Goal: Transaction & Acquisition: Purchase product/service

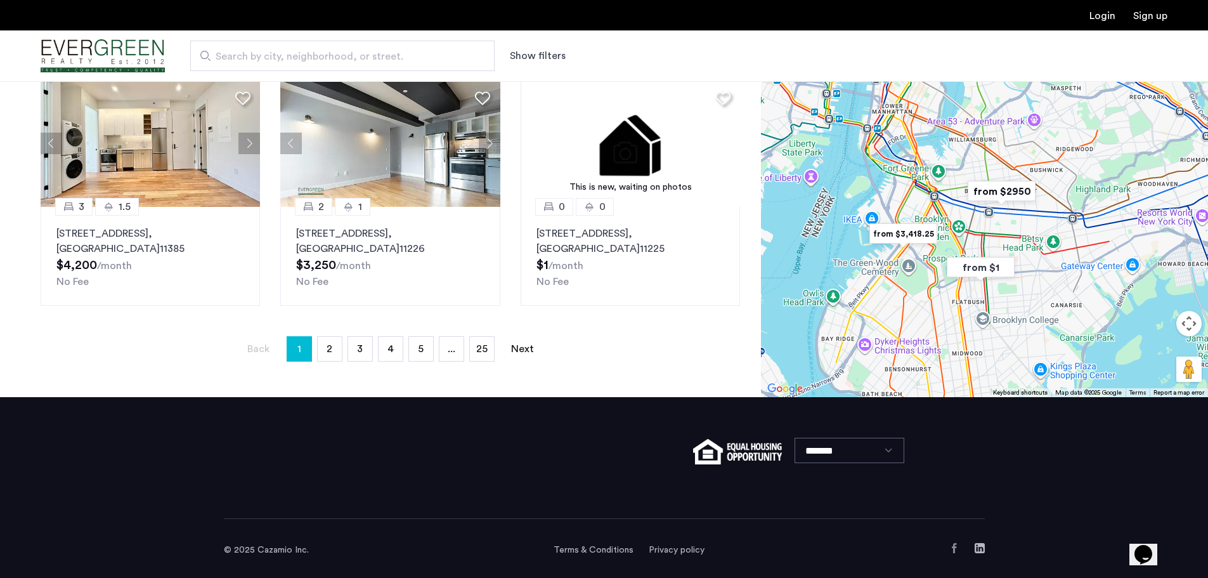
scroll to position [845, 0]
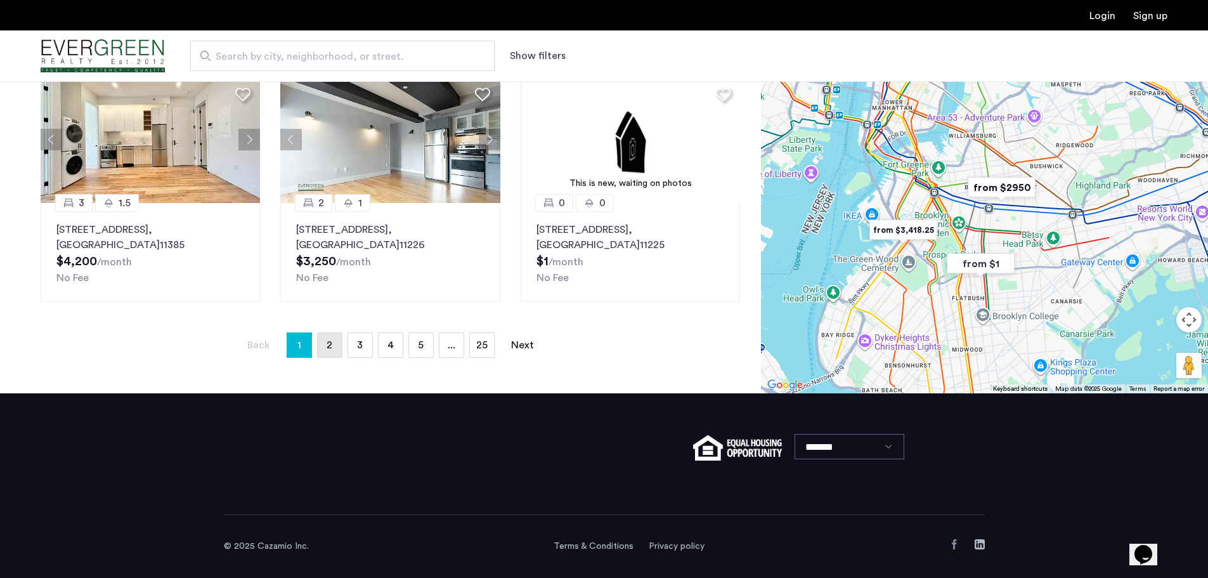
click at [328, 348] on span "2" at bounding box center [330, 345] width 6 height 10
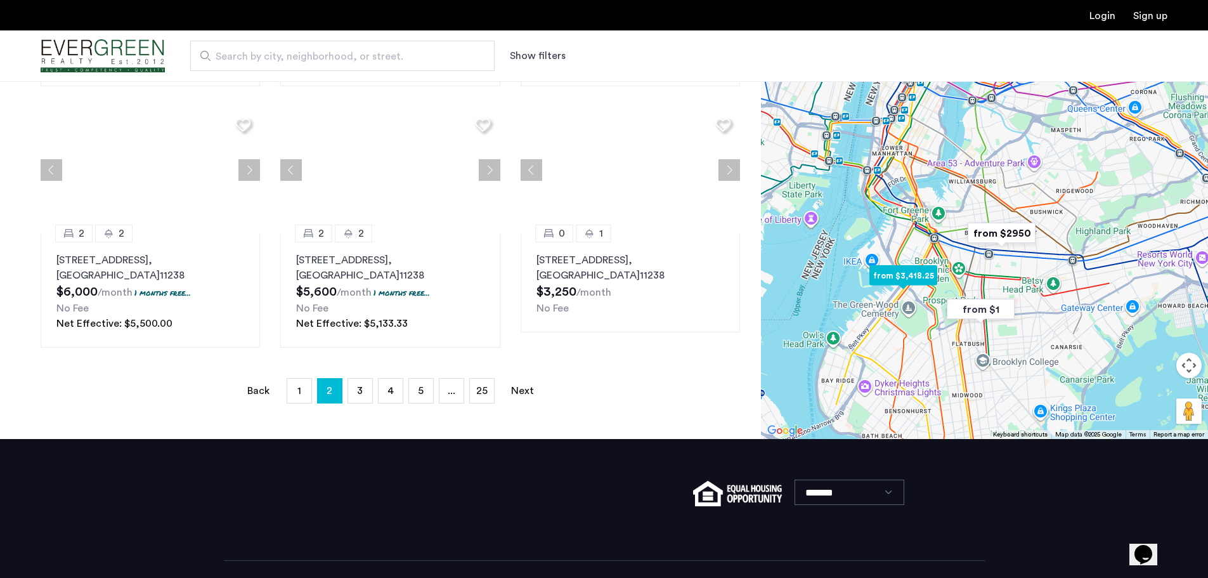
scroll to position [0, 0]
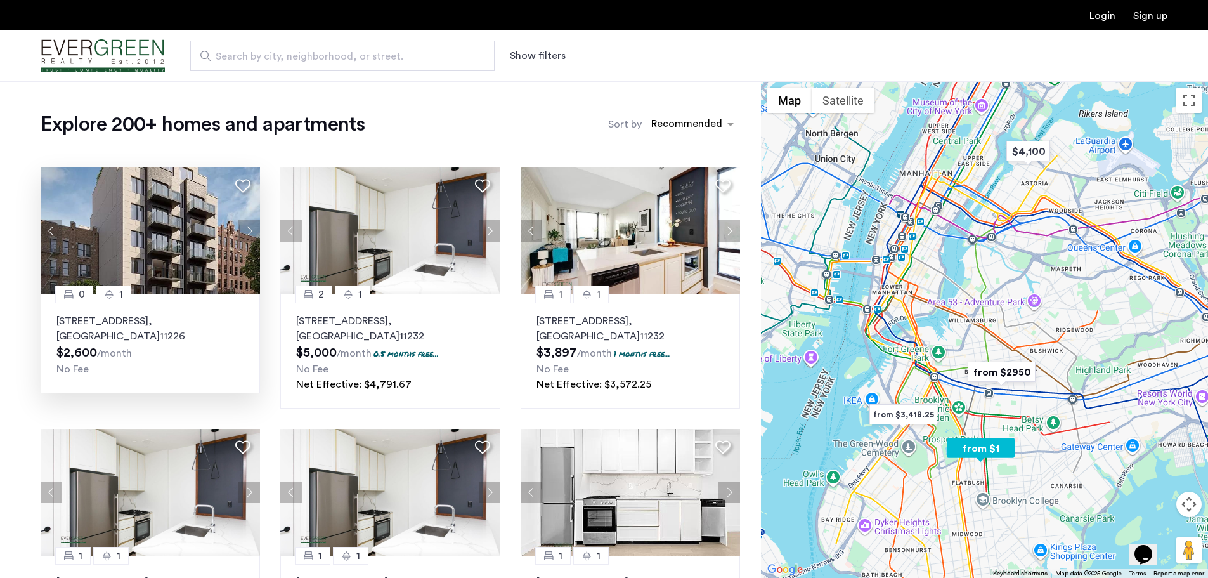
click at [251, 234] on button "Next apartment" at bounding box center [249, 231] width 22 height 22
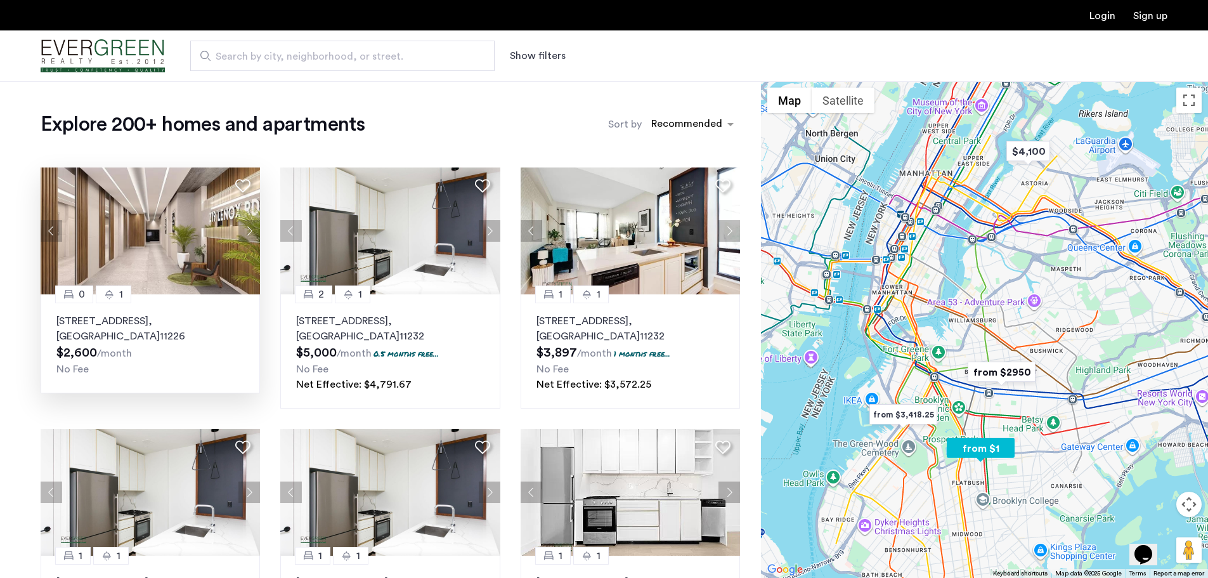
click at [251, 232] on button "Next apartment" at bounding box center [249, 231] width 22 height 22
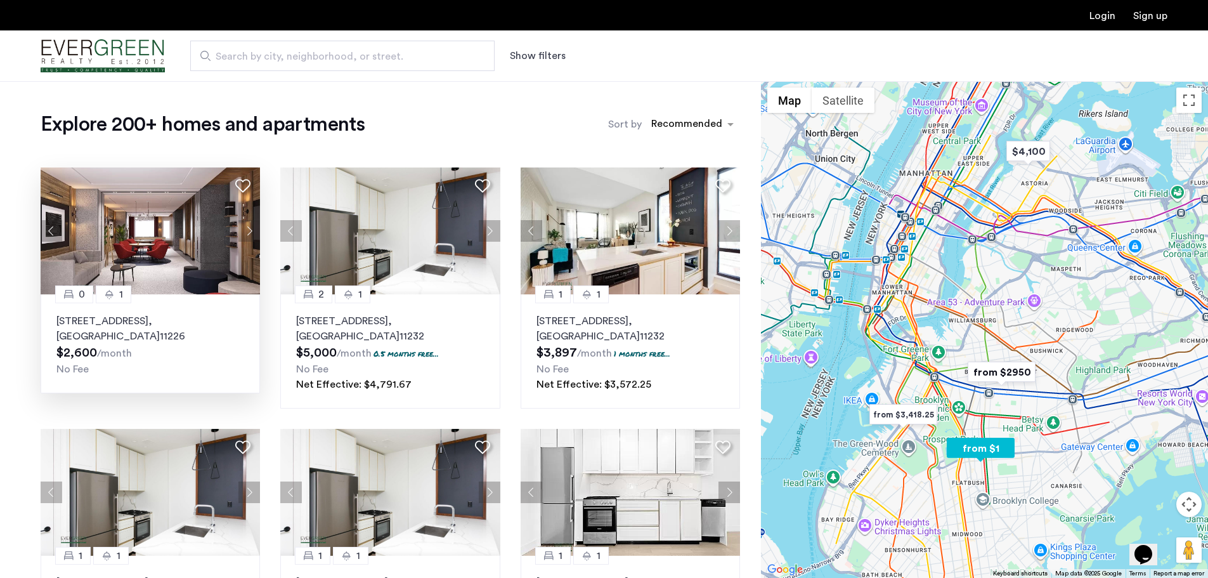
click at [251, 231] on button "Next apartment" at bounding box center [249, 231] width 22 height 22
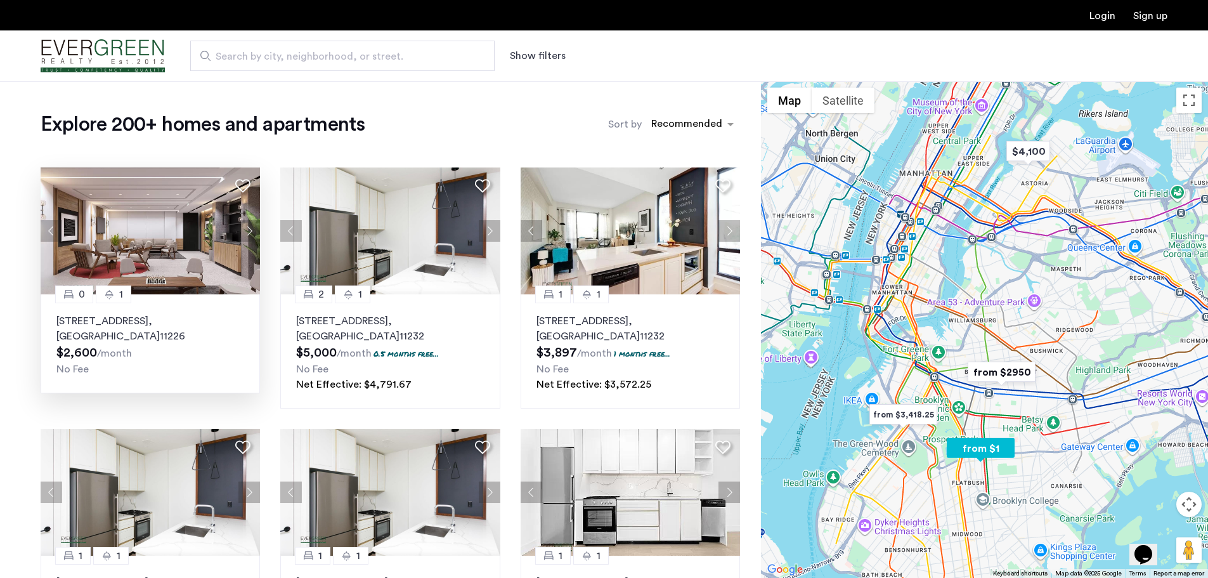
click at [251, 231] on button "Next apartment" at bounding box center [249, 231] width 22 height 22
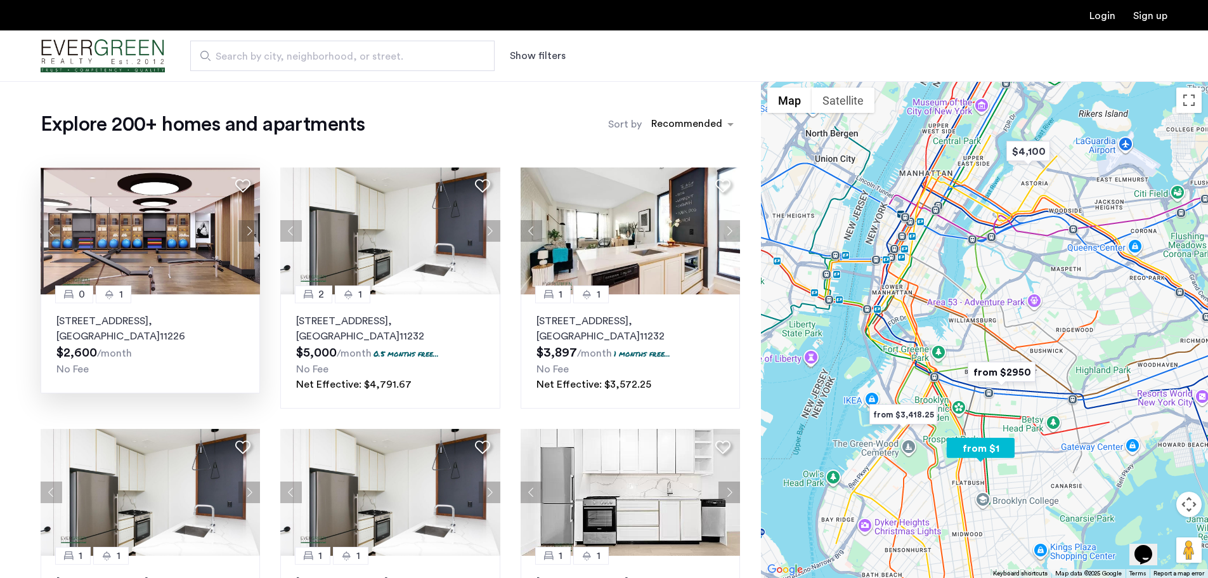
click at [251, 230] on button "Next apartment" at bounding box center [249, 231] width 22 height 22
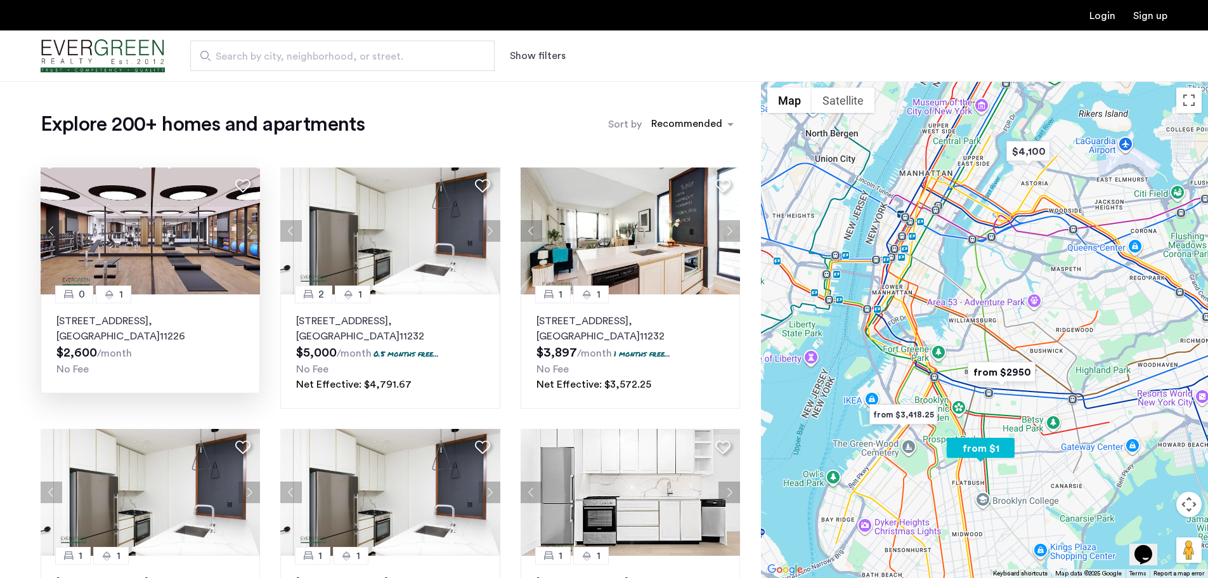
click at [251, 230] on button "Next apartment" at bounding box center [249, 231] width 22 height 22
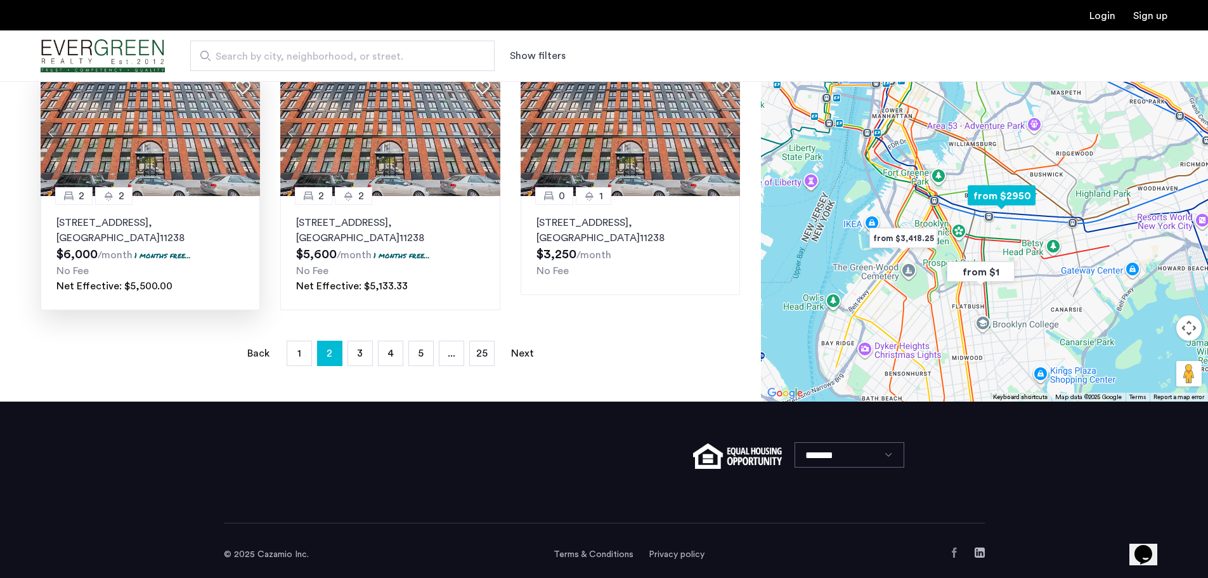
scroll to position [890, 0]
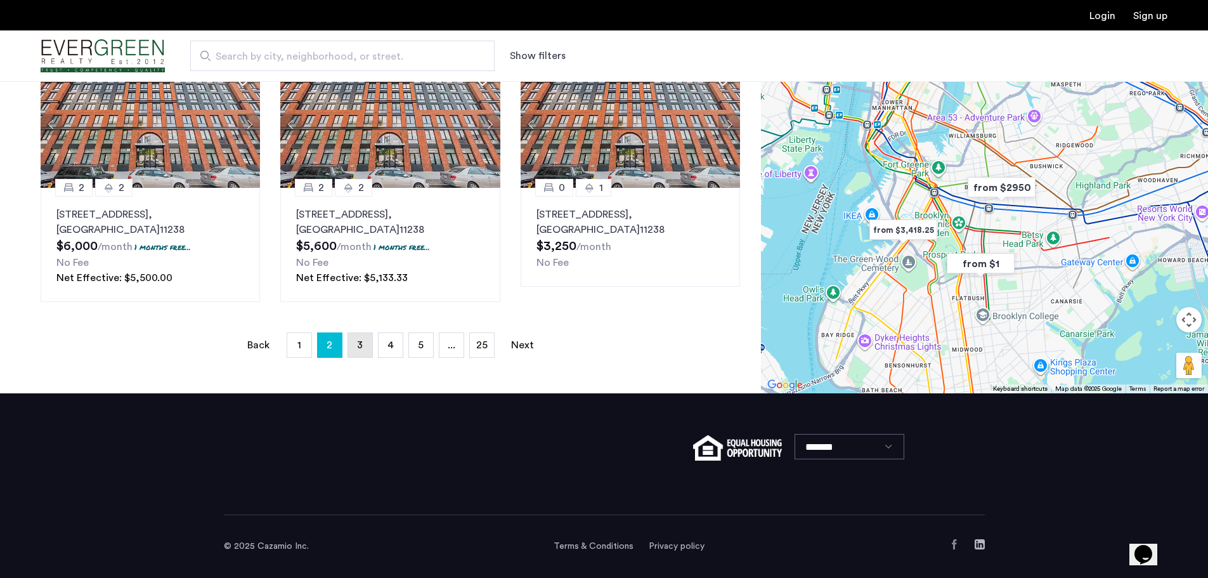
click at [363, 342] on link "page 3" at bounding box center [360, 345] width 24 height 24
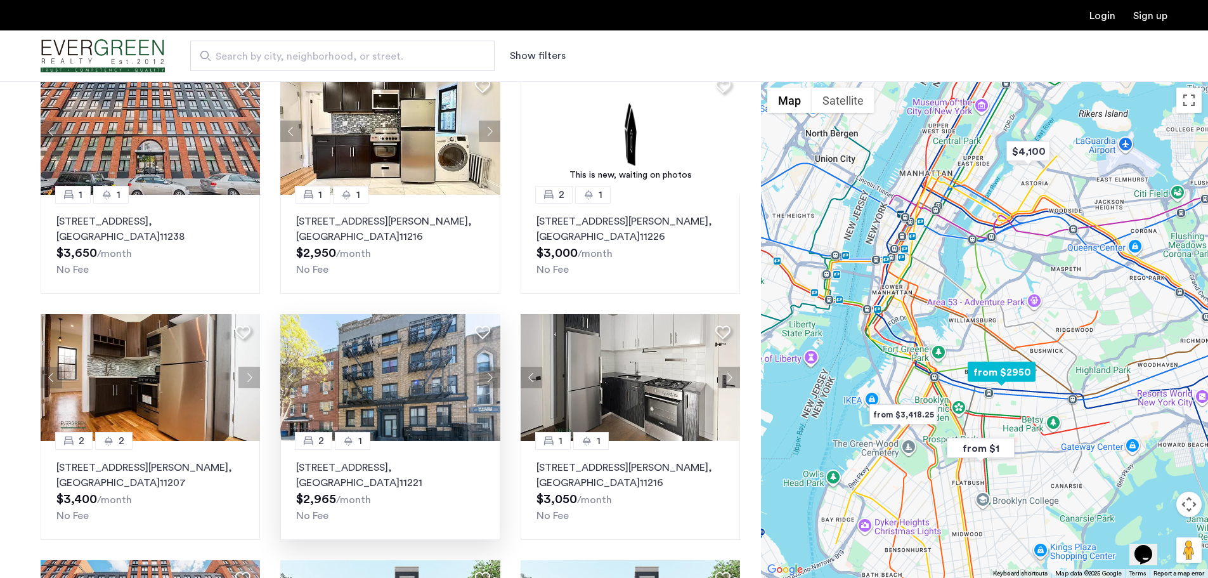
scroll to position [127, 0]
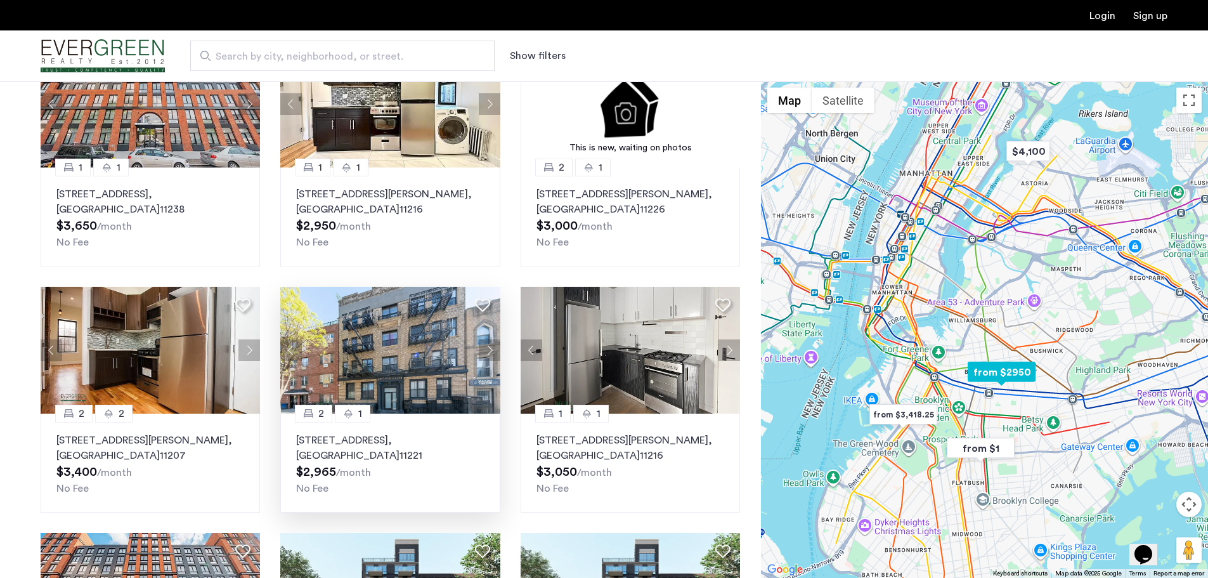
click at [486, 349] on button "Next apartment" at bounding box center [490, 350] width 22 height 22
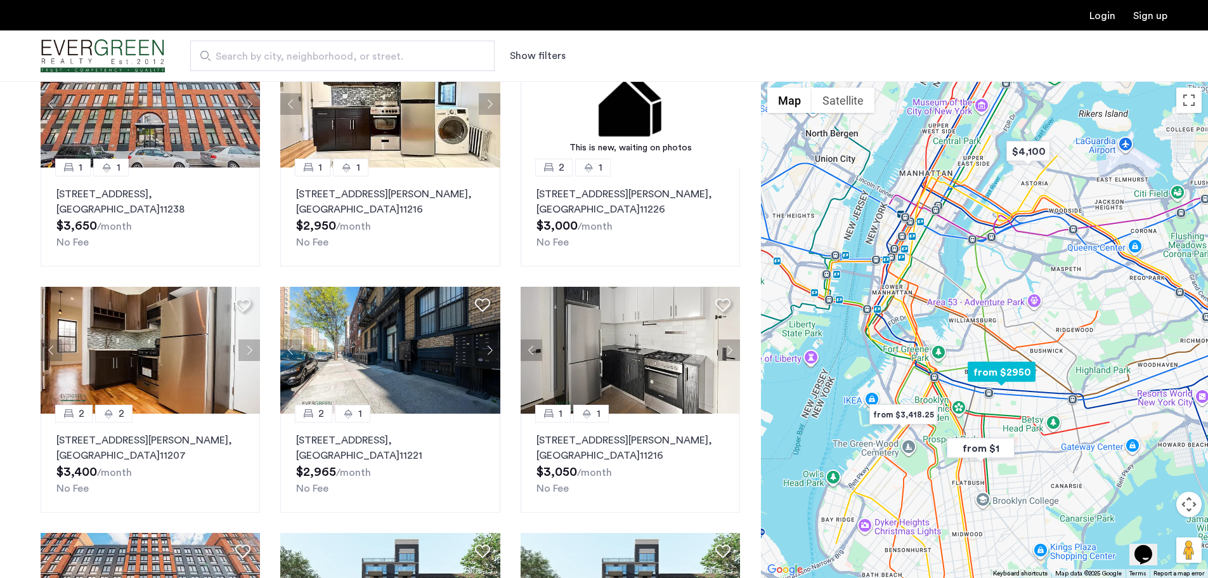
click at [486, 347] on button "Next apartment" at bounding box center [490, 350] width 22 height 22
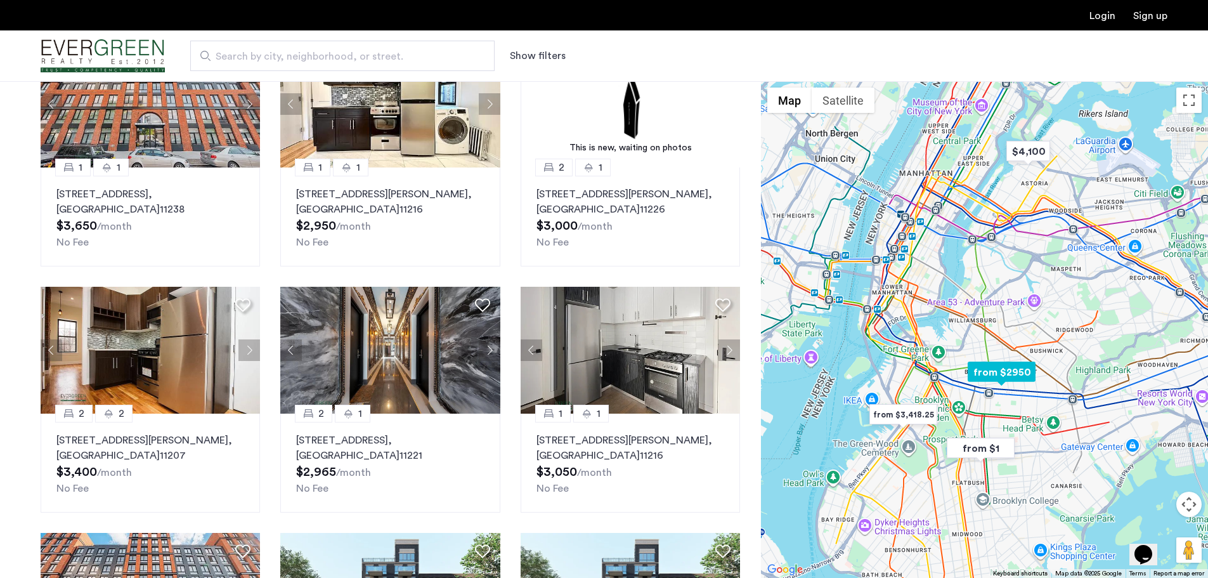
click at [486, 347] on button "Next apartment" at bounding box center [490, 350] width 22 height 22
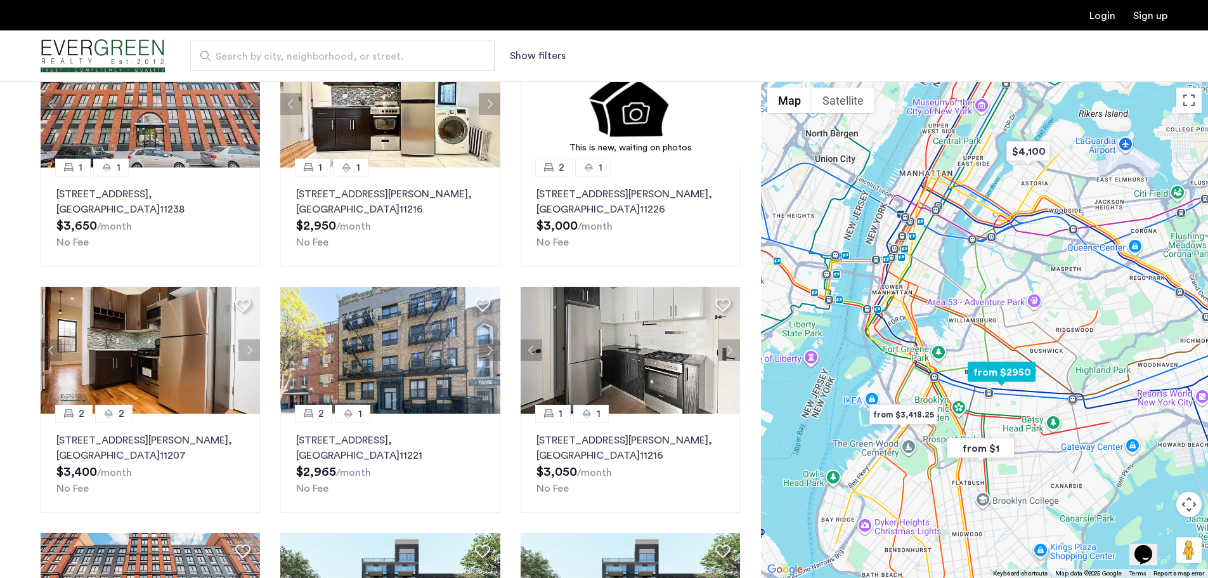
click at [486, 347] on button "Next apartment" at bounding box center [490, 350] width 22 height 22
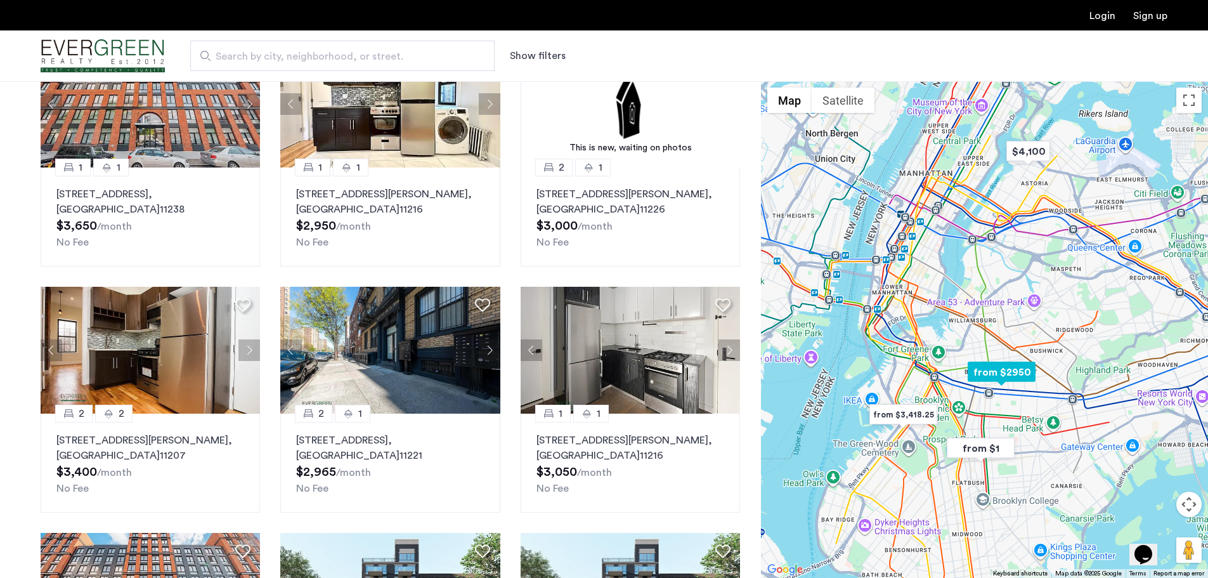
click at [486, 347] on button "Next apartment" at bounding box center [490, 350] width 22 height 22
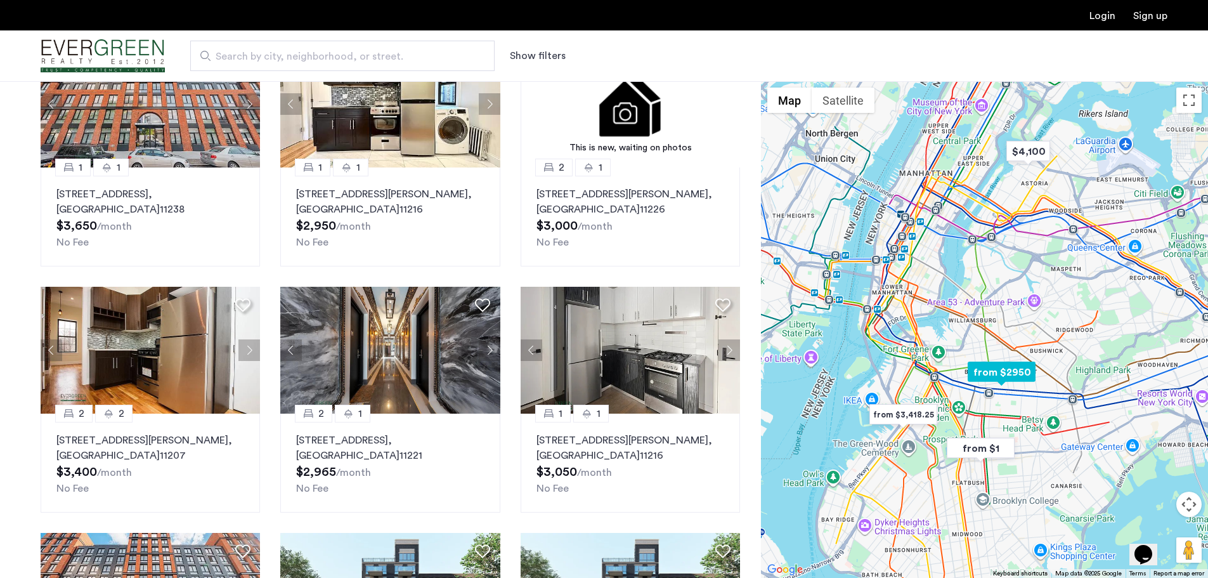
click at [486, 347] on button "Next apartment" at bounding box center [490, 350] width 22 height 22
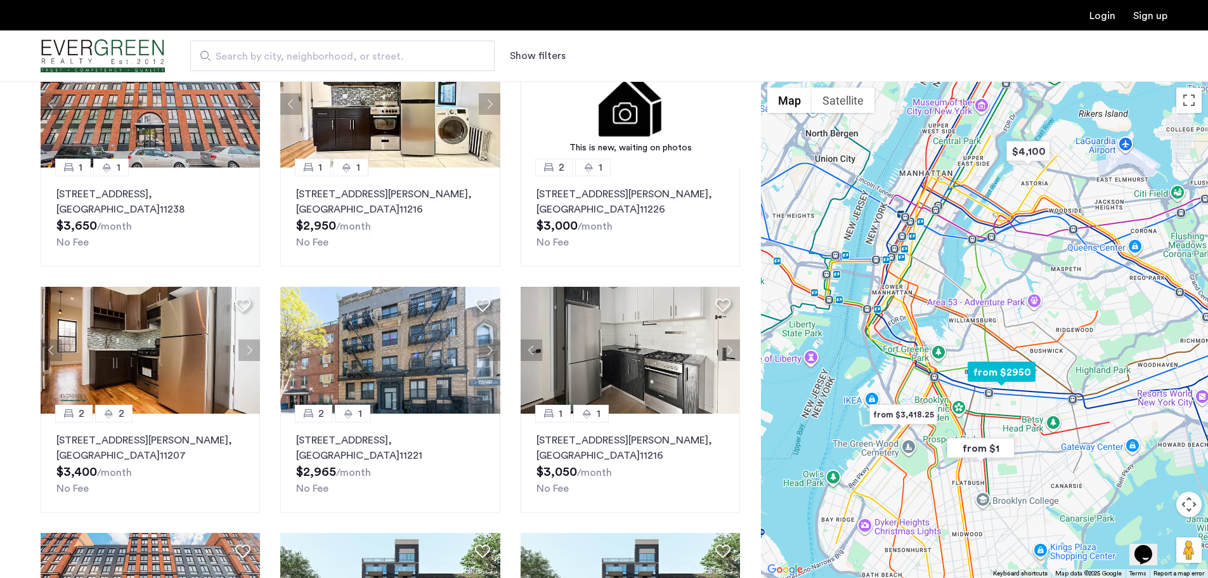
click at [486, 347] on button "Next apartment" at bounding box center [490, 350] width 22 height 22
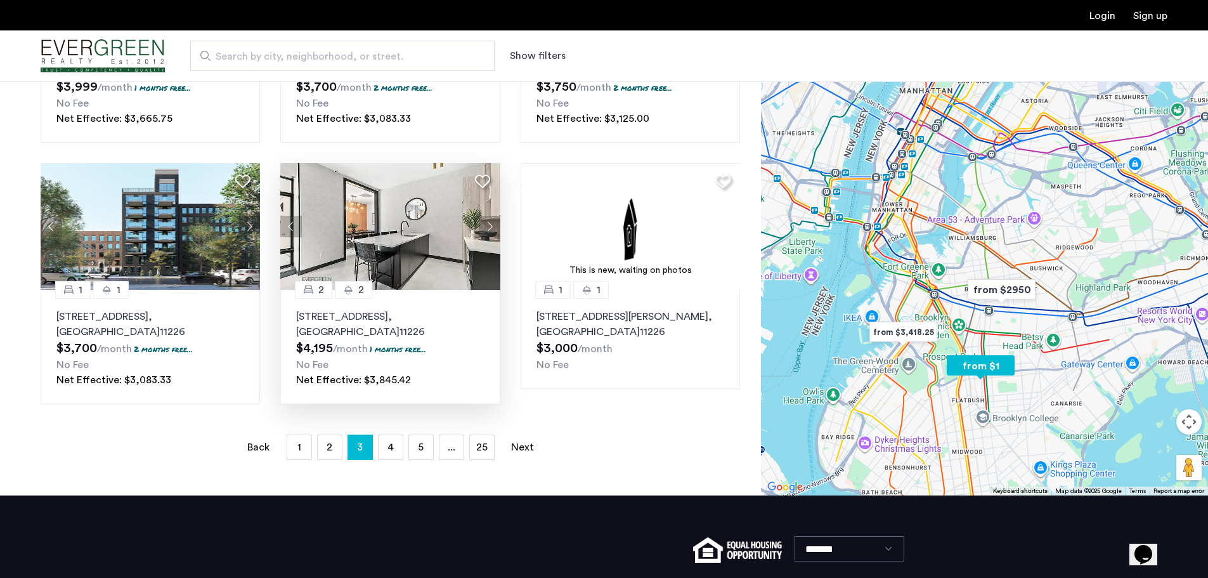
scroll to position [761, 0]
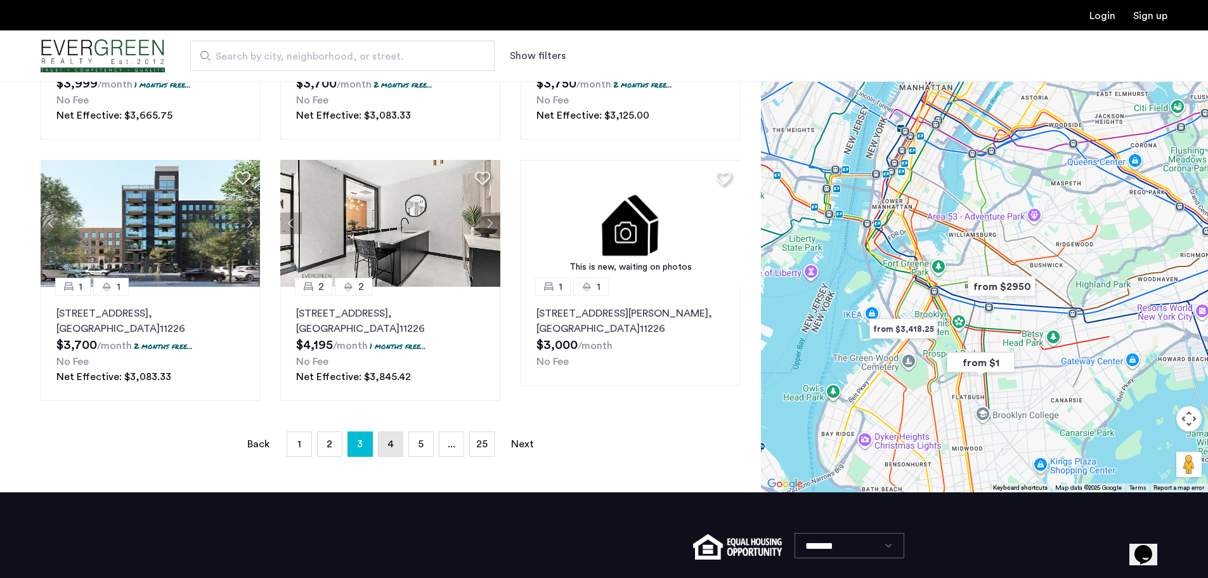
click at [393, 443] on span "4" at bounding box center [390, 444] width 6 height 10
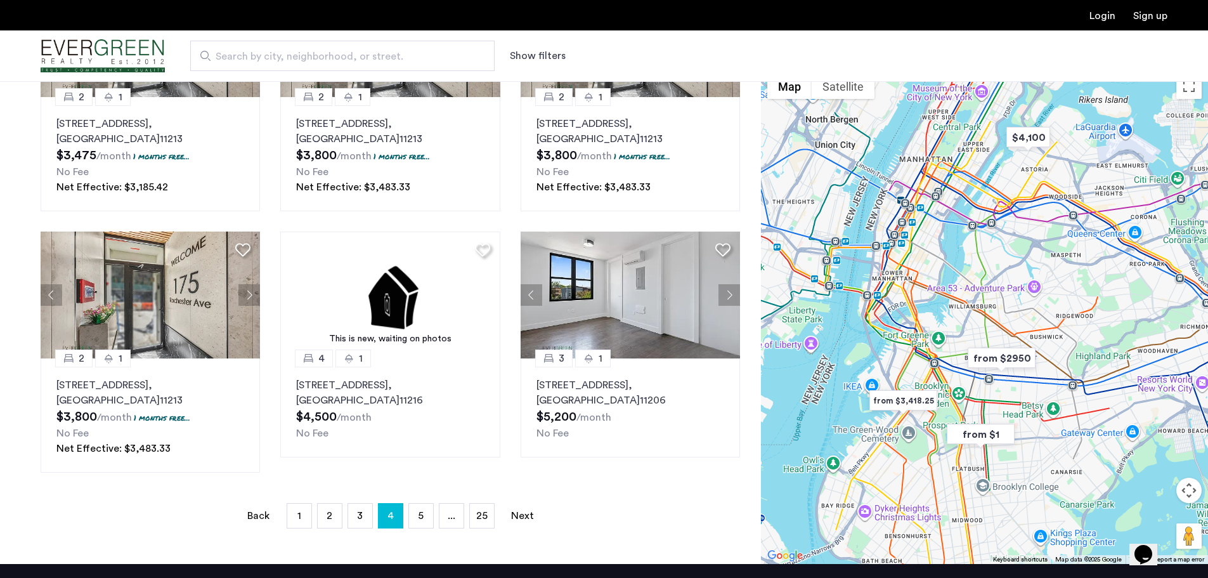
scroll to position [824, 0]
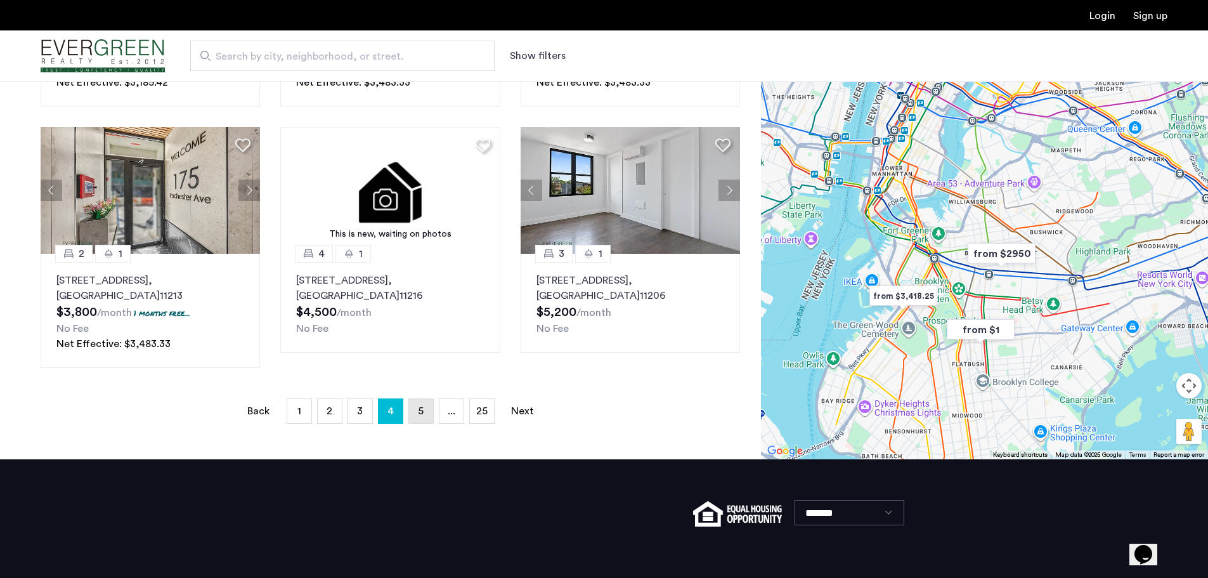
click at [421, 410] on span "5" at bounding box center [421, 411] width 6 height 10
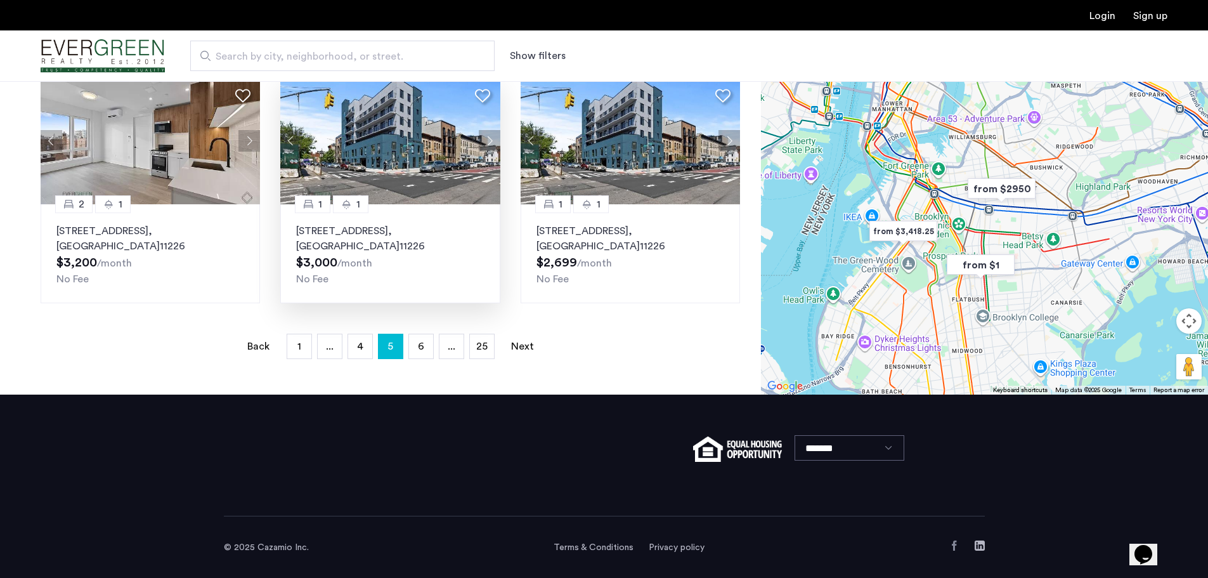
scroll to position [875, 0]
